Goal: Information Seeking & Learning: Learn about a topic

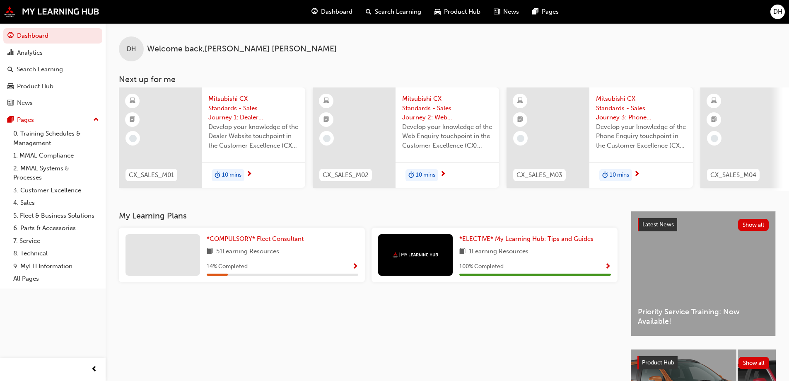
click at [62, 33] on link "Dashboard" at bounding box center [52, 35] width 99 height 15
click at [251, 240] on span "*COMPULSORY* Fleet Consultant" at bounding box center [255, 238] width 97 height 7
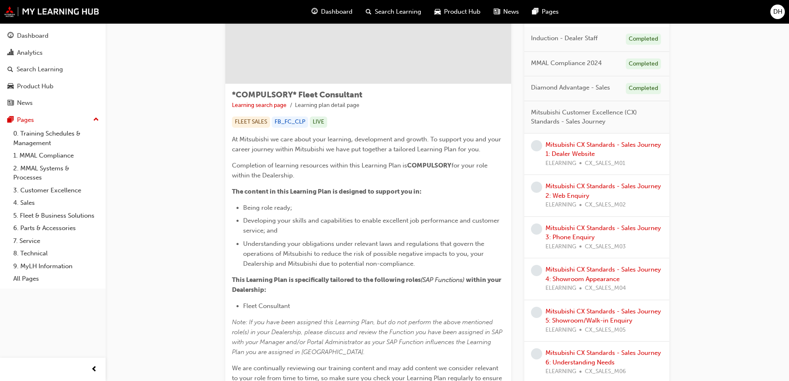
scroll to position [83, 0]
click at [611, 146] on link "Mitsubishi CX Standards - Sales Journey 1: Dealer Website" at bounding box center [604, 150] width 116 height 17
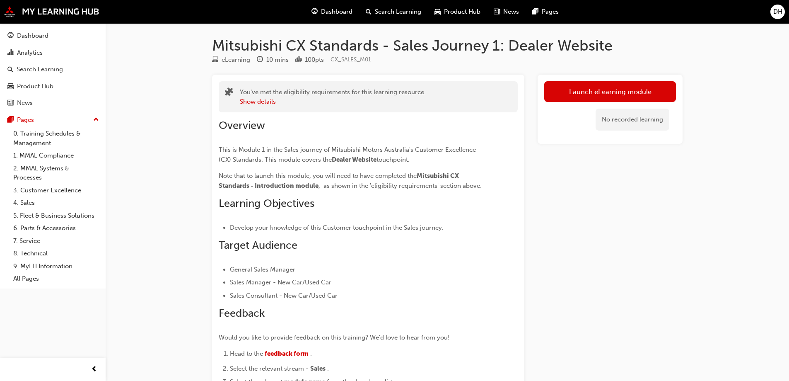
click at [597, 89] on link "Launch eLearning module" at bounding box center [610, 91] width 132 height 21
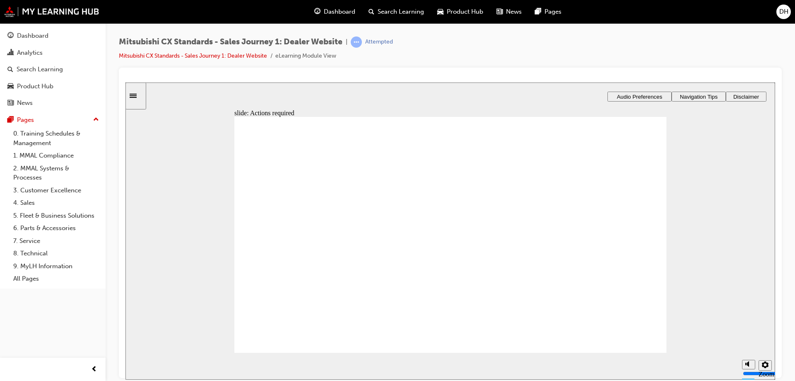
drag, startPoint x: 441, startPoint y: 240, endPoint x: 454, endPoint y: 243, distance: 12.8
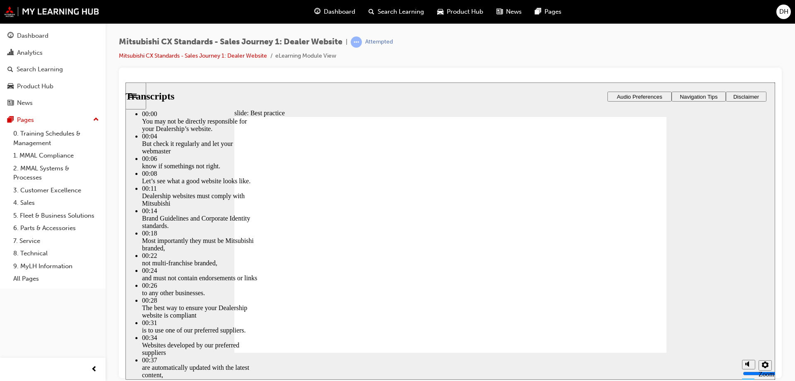
type input "111"
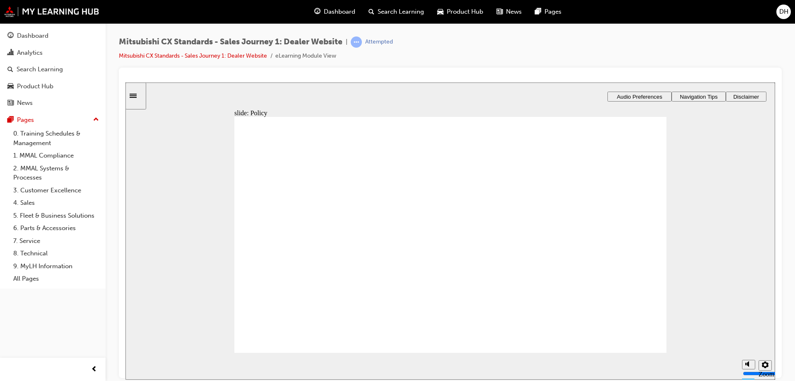
drag, startPoint x: 340, startPoint y: 241, endPoint x: 582, endPoint y: 270, distance: 244.5
drag, startPoint x: 286, startPoint y: 251, endPoint x: 414, endPoint y: 249, distance: 128.0
drag, startPoint x: 282, startPoint y: 259, endPoint x: 497, endPoint y: 259, distance: 215.0
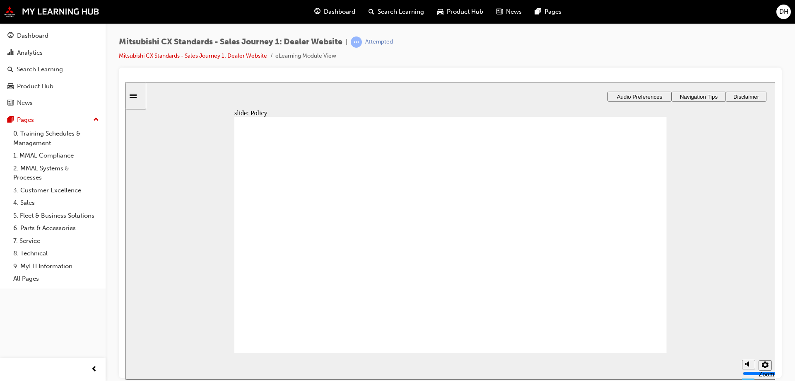
drag, startPoint x: 606, startPoint y: 240, endPoint x: 418, endPoint y: 243, distance: 187.3
drag, startPoint x: 331, startPoint y: 248, endPoint x: 583, endPoint y: 261, distance: 252.7
checkbox input "true"
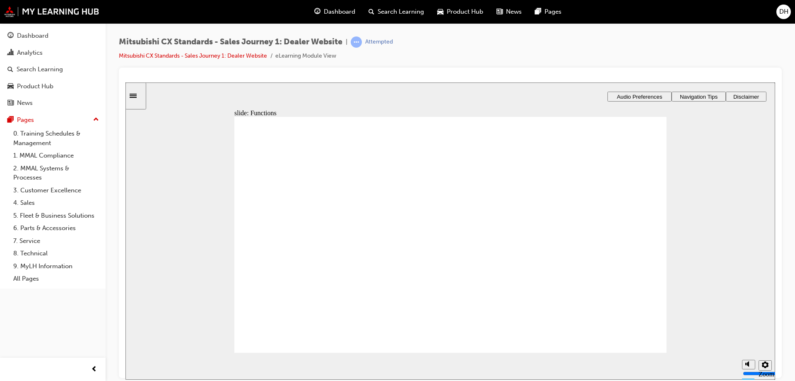
checkbox input "true"
drag, startPoint x: 300, startPoint y: 232, endPoint x: 301, endPoint y: 245, distance: 12.5
checkbox input "true"
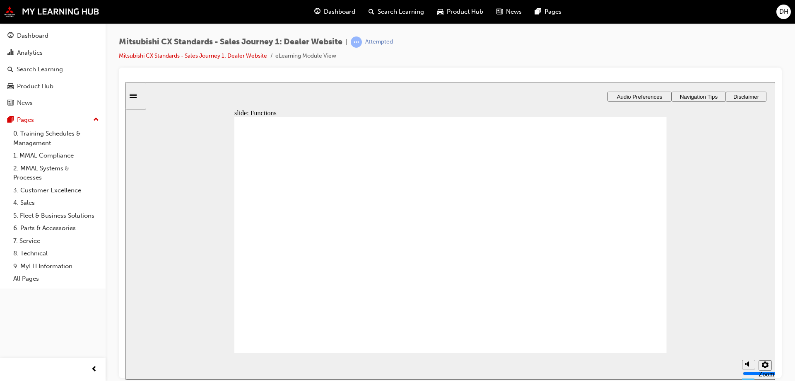
checkbox input "true"
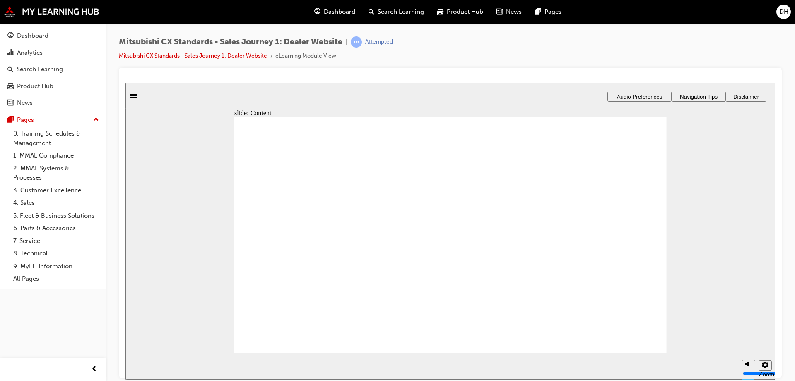
checkbox input "false"
drag, startPoint x: 376, startPoint y: 282, endPoint x: 418, endPoint y: 289, distance: 43.2
checkbox input "true"
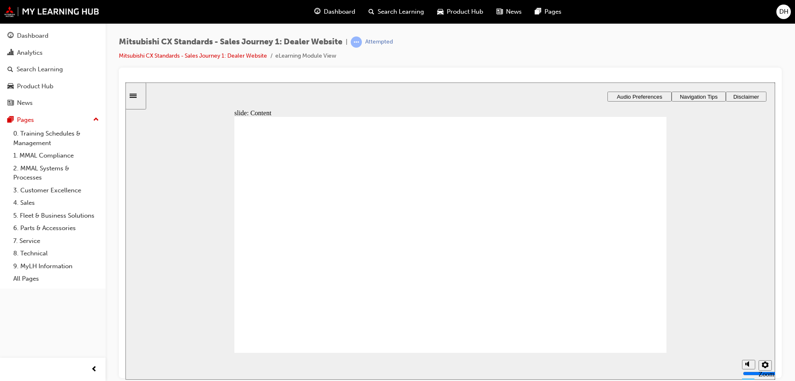
checkbox input "true"
drag, startPoint x: 282, startPoint y: 232, endPoint x: 282, endPoint y: 257, distance: 25.7
checkbox input "true"
drag, startPoint x: 284, startPoint y: 294, endPoint x: 283, endPoint y: 283, distance: 10.8
checkbox input "true"
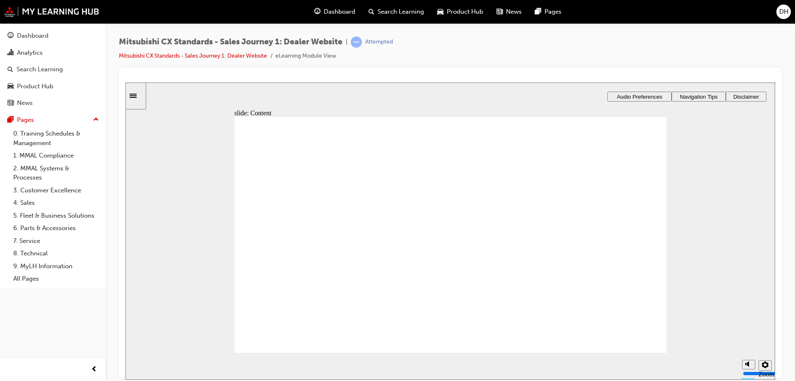
checkbox input "true"
drag, startPoint x: 339, startPoint y: 248, endPoint x: 433, endPoint y: 239, distance: 94.0
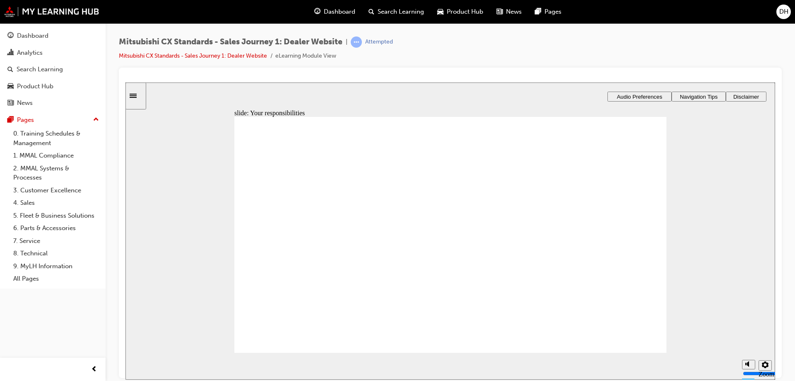
drag, startPoint x: 294, startPoint y: 255, endPoint x: 459, endPoint y: 250, distance: 164.9
drag, startPoint x: 286, startPoint y: 250, endPoint x: 422, endPoint y: 266, distance: 136.9
drag, startPoint x: 285, startPoint y: 260, endPoint x: 416, endPoint y: 295, distance: 136.4
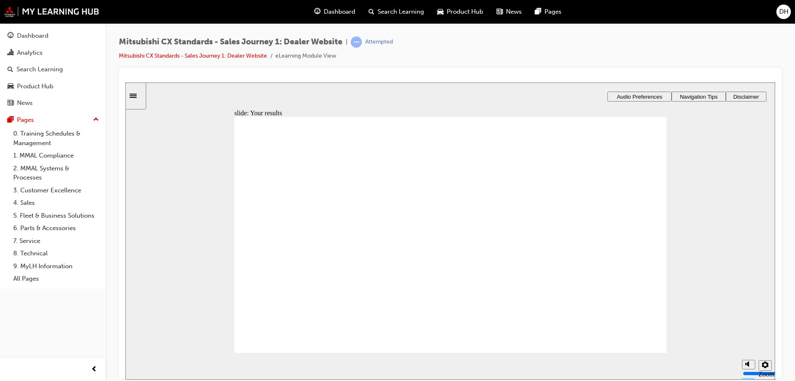
click at [785, 12] on span "DH" at bounding box center [784, 12] width 9 height 10
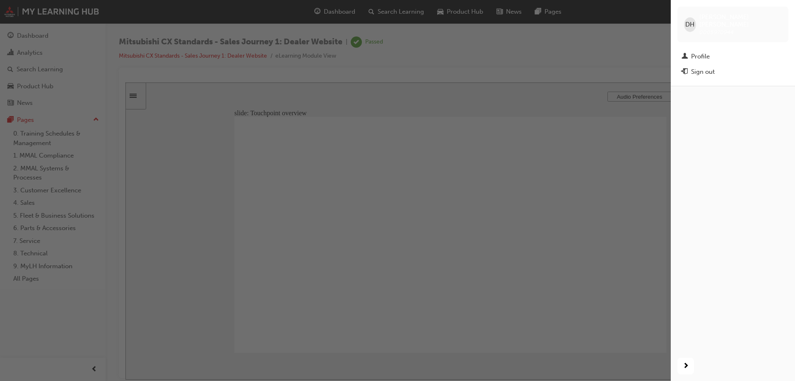
drag, startPoint x: 565, startPoint y: 51, endPoint x: 392, endPoint y: 38, distance: 173.7
click at [545, 49] on div "button" at bounding box center [335, 190] width 671 height 381
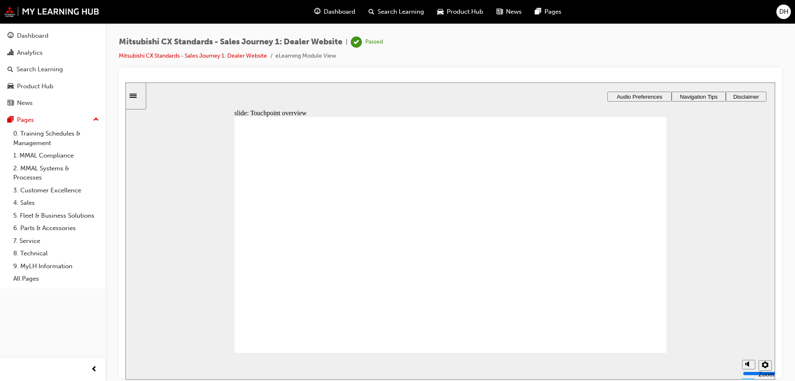
click at [343, 8] on span "Dashboard" at bounding box center [339, 12] width 31 height 10
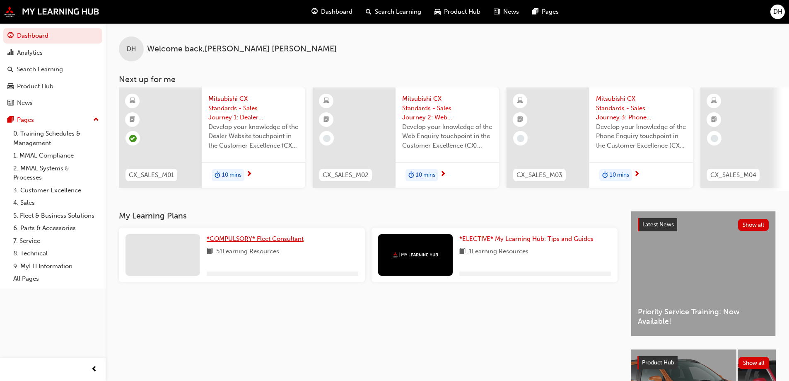
click at [254, 242] on span "*COMPULSORY* Fleet Consultant" at bounding box center [255, 238] width 97 height 7
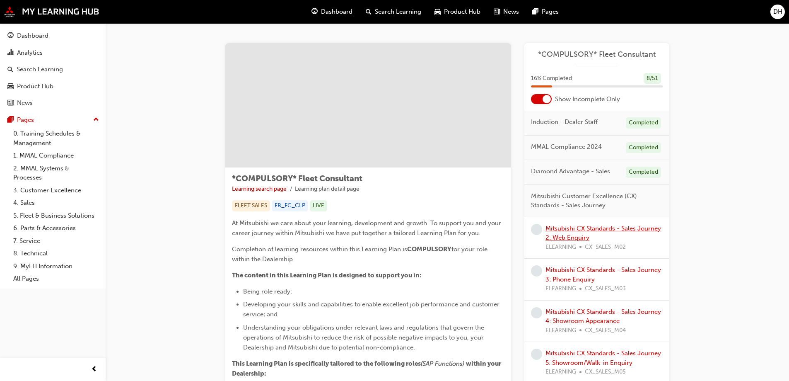
click at [588, 234] on link "Mitsubishi CX Standards - Sales Journey 2: Web Enquiry" at bounding box center [604, 233] width 116 height 17
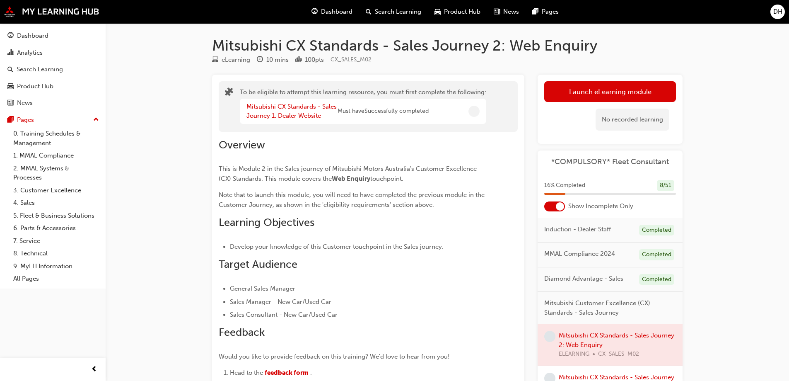
click at [585, 86] on button "Launch eLearning module" at bounding box center [610, 91] width 132 height 21
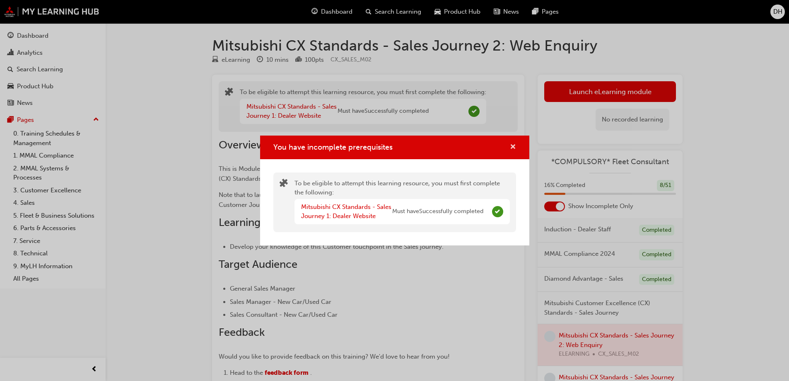
click at [513, 148] on span "cross-icon" at bounding box center [513, 147] width 6 height 7
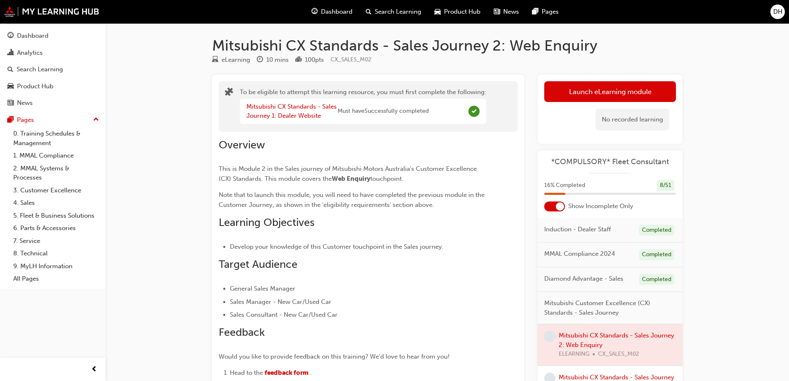
click at [621, 101] on button "Launch eLearning module" at bounding box center [610, 91] width 132 height 21
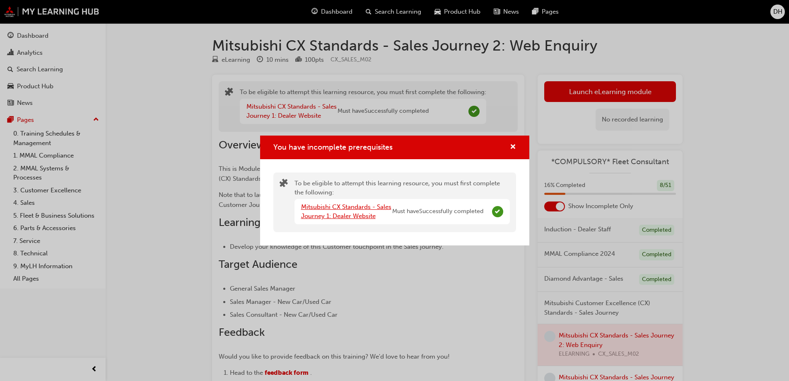
click at [356, 206] on link "Mitsubishi CX Standards - Sales Journey 1: Dealer Website" at bounding box center [346, 211] width 90 height 17
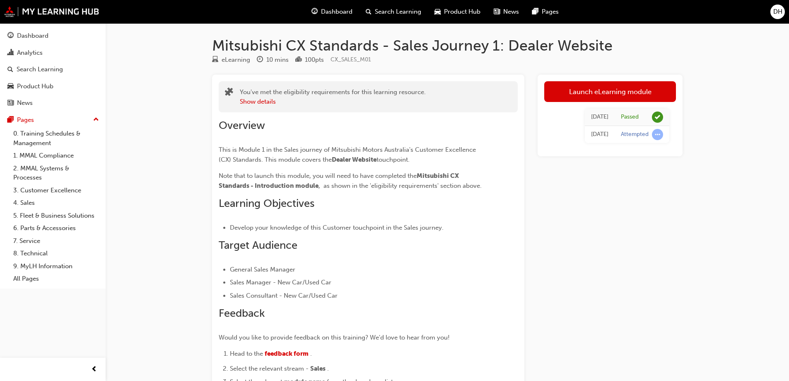
click at [597, 95] on link "Launch eLearning module" at bounding box center [610, 91] width 132 height 21
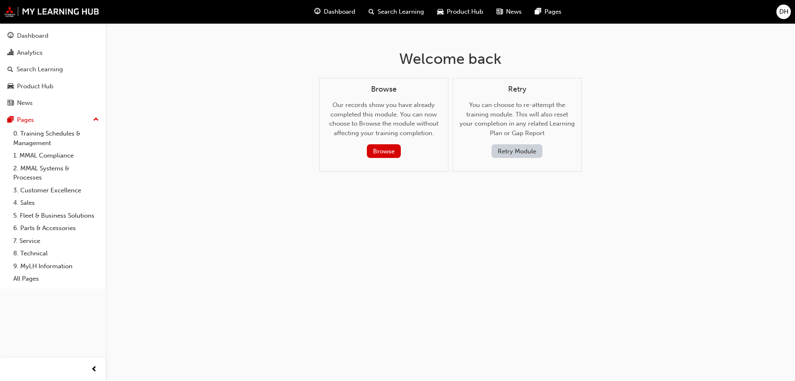
click at [378, 150] on button "Browse" at bounding box center [384, 151] width 34 height 14
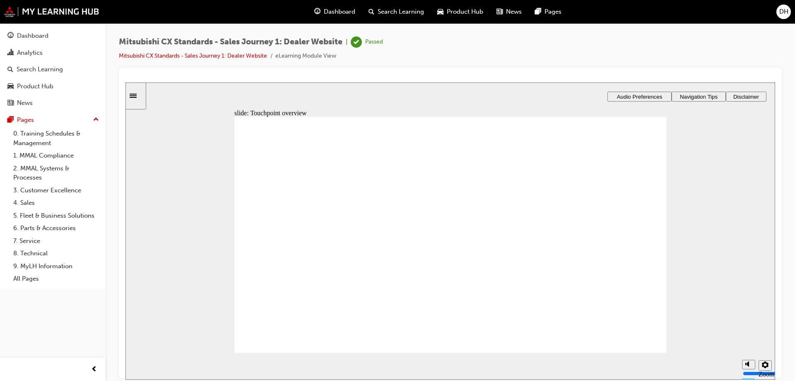
click at [139, 96] on icon "Sidebar Toggle" at bounding box center [136, 94] width 12 height 5
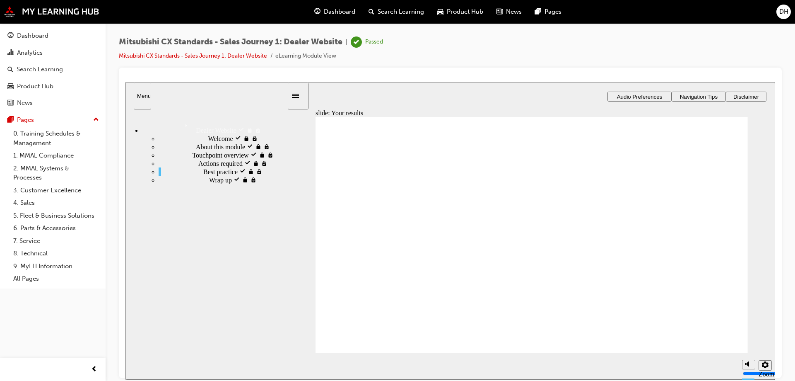
click at [187, 184] on div "Wrap up visited Wrap up" at bounding box center [223, 179] width 128 height 8
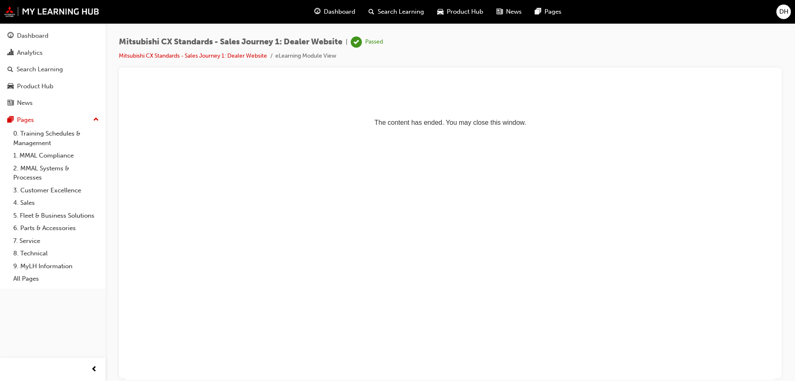
click at [329, 16] on span "Dashboard" at bounding box center [339, 12] width 31 height 10
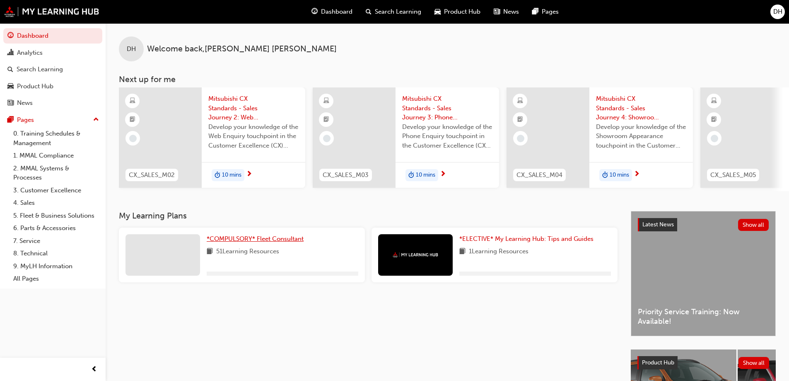
click at [286, 242] on span "*COMPULSORY* Fleet Consultant" at bounding box center [255, 238] width 97 height 7
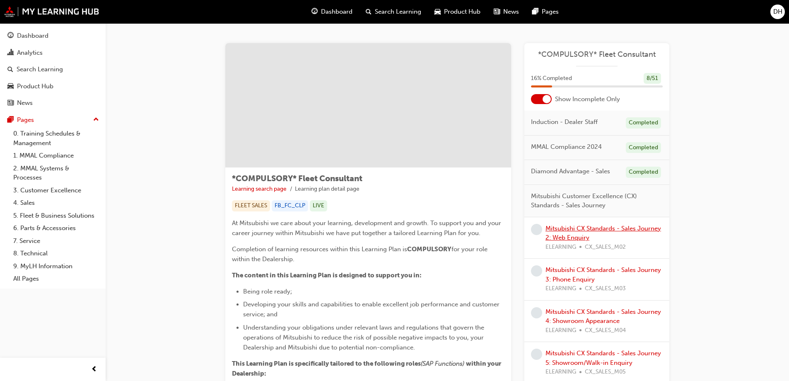
click at [574, 229] on link "Mitsubishi CX Standards - Sales Journey 2: Web Enquiry" at bounding box center [604, 233] width 116 height 17
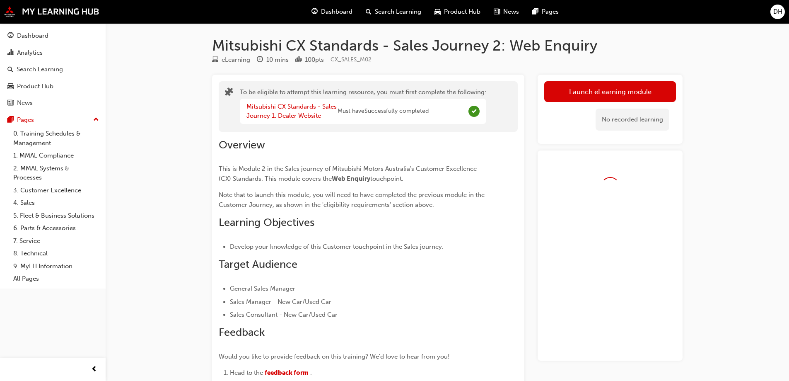
click at [597, 92] on button "Launch eLearning module" at bounding box center [610, 91] width 132 height 21
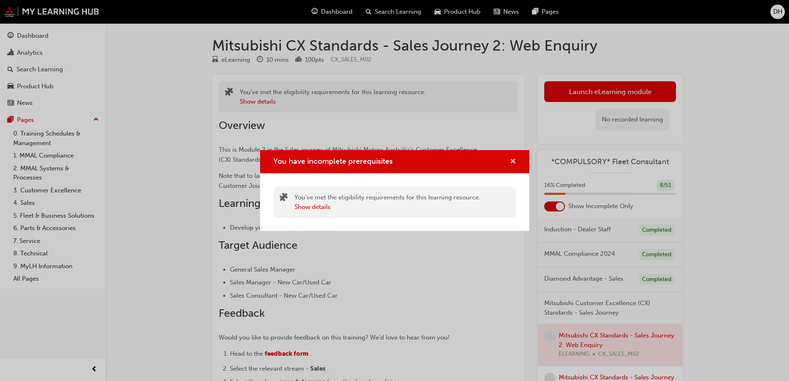
click at [515, 159] on span "cross-icon" at bounding box center [513, 161] width 6 height 7
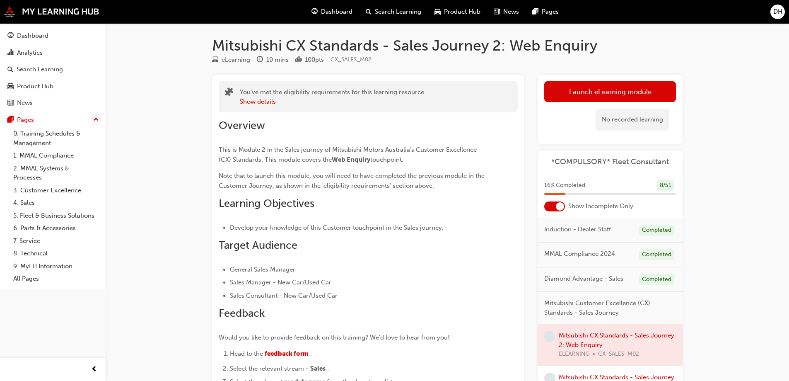
click at [556, 92] on button "Launch eLearning module" at bounding box center [610, 91] width 132 height 21
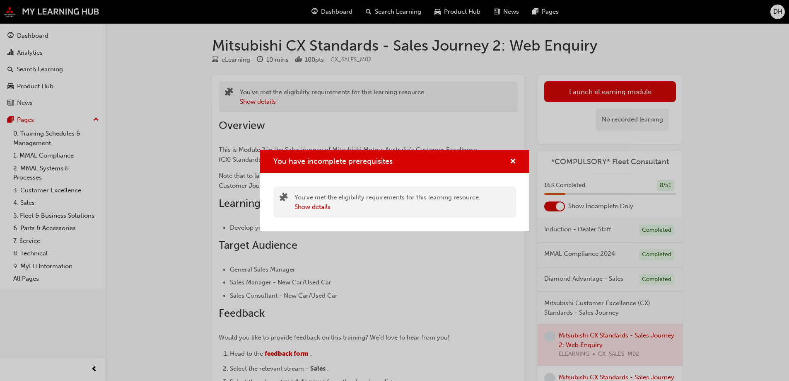
click at [520, 156] on div "You have incomplete prerequisites" at bounding box center [394, 162] width 269 height 24
click at [516, 161] on div "You have incomplete prerequisites" at bounding box center [394, 162] width 269 height 24
click at [513, 162] on span "cross-icon" at bounding box center [513, 161] width 6 height 7
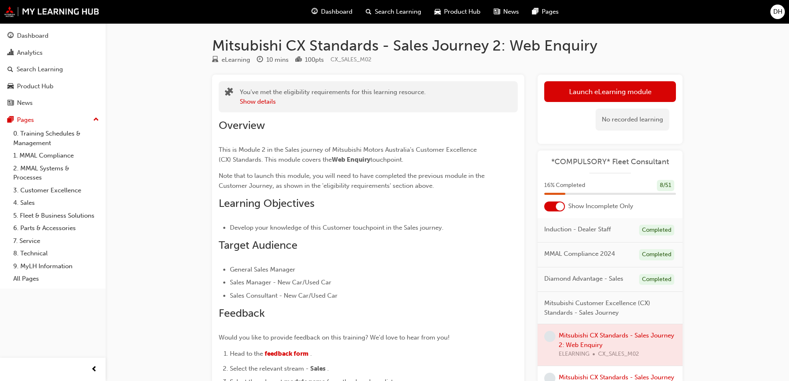
click at [587, 93] on button "Launch eLearning module" at bounding box center [610, 91] width 132 height 21
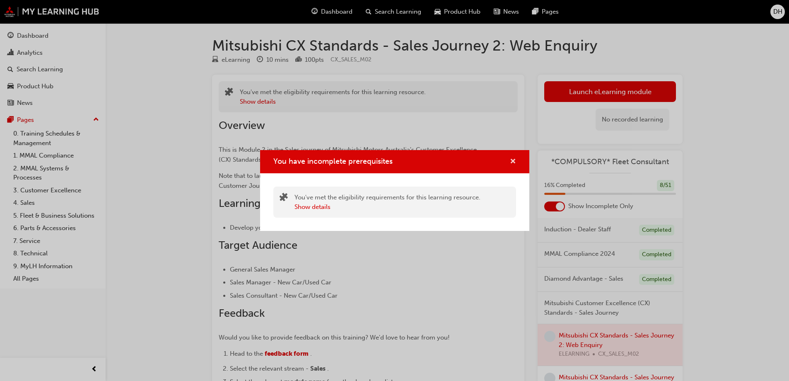
click at [513, 161] on span "cross-icon" at bounding box center [513, 161] width 6 height 7
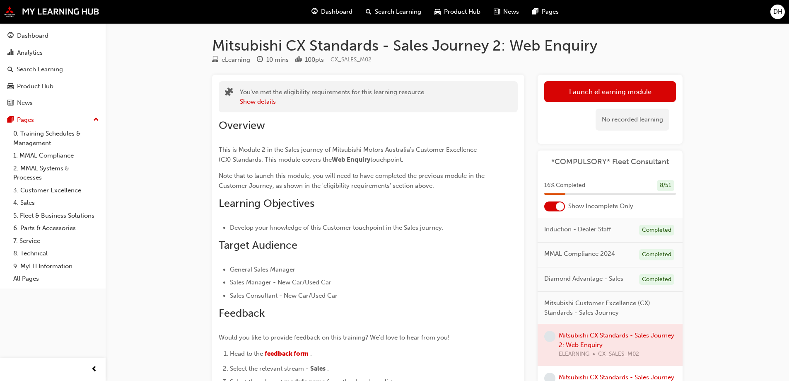
click at [311, 9] on div "Dashboard" at bounding box center [332, 11] width 54 height 17
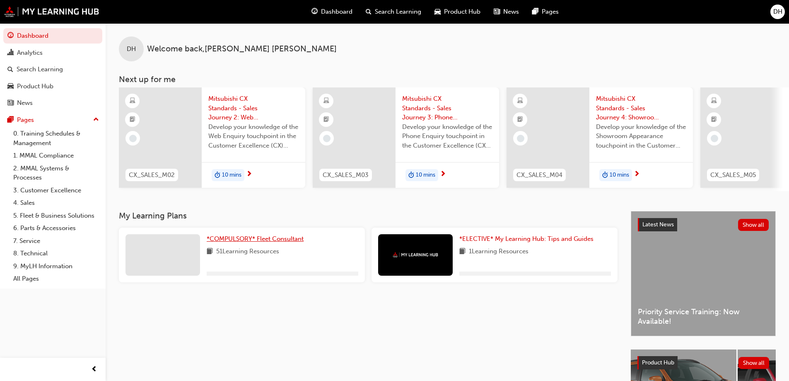
click at [238, 239] on span "*COMPULSORY* Fleet Consultant" at bounding box center [255, 238] width 97 height 7
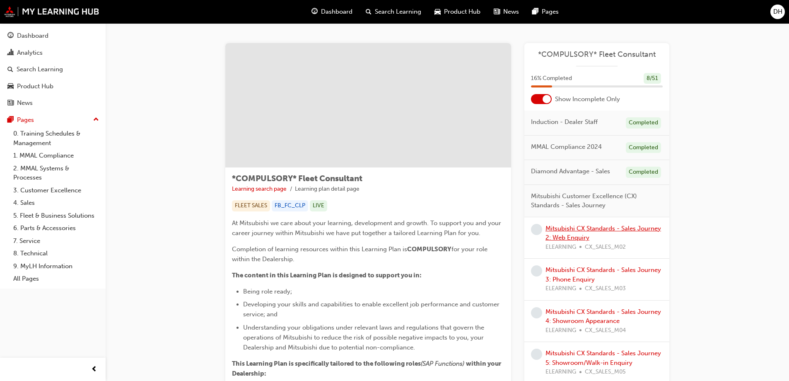
click at [574, 227] on link "Mitsubishi CX Standards - Sales Journey 2: Web Enquiry" at bounding box center [604, 233] width 116 height 17
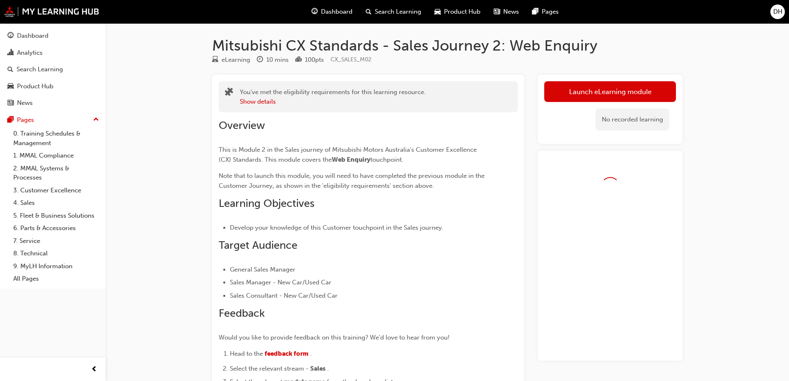
click at [582, 89] on link "Launch eLearning module" at bounding box center [610, 91] width 132 height 21
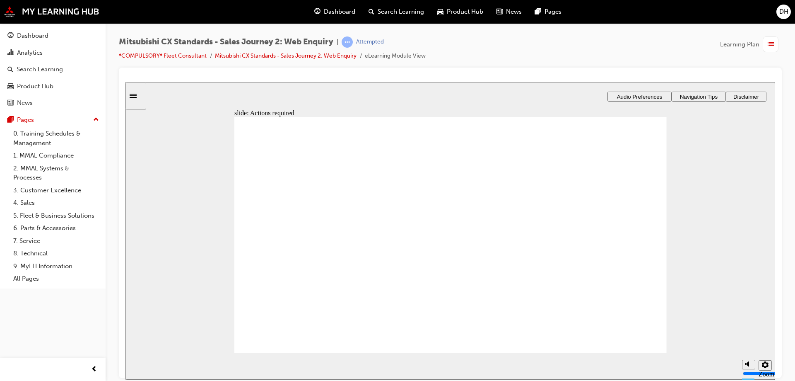
drag, startPoint x: 462, startPoint y: 250, endPoint x: 458, endPoint y: 281, distance: 30.9
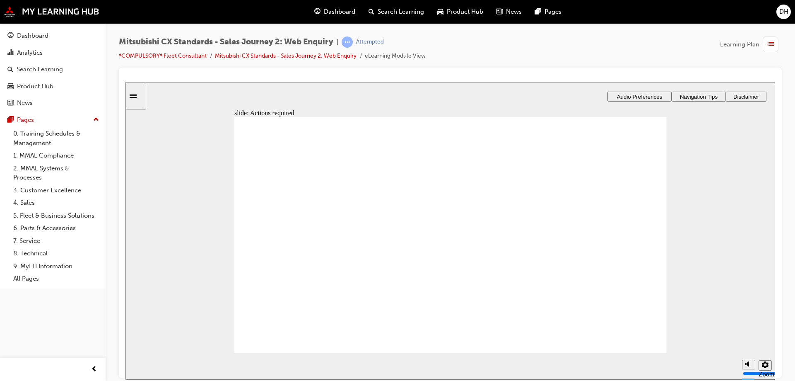
drag, startPoint x: 416, startPoint y: 229, endPoint x: 428, endPoint y: 243, distance: 18.8
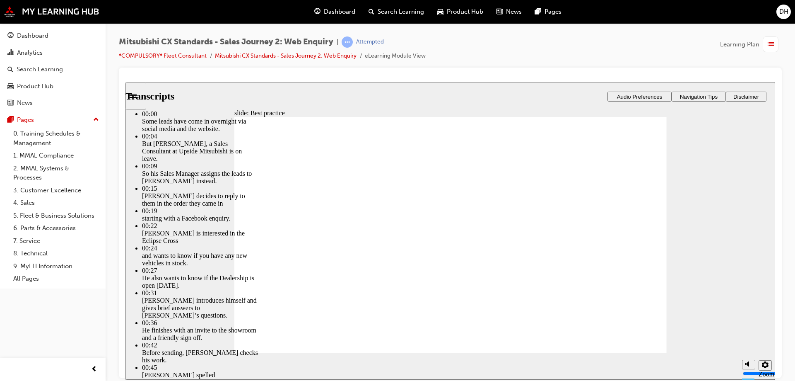
type input "78"
